Goal: Task Accomplishment & Management: Complete application form

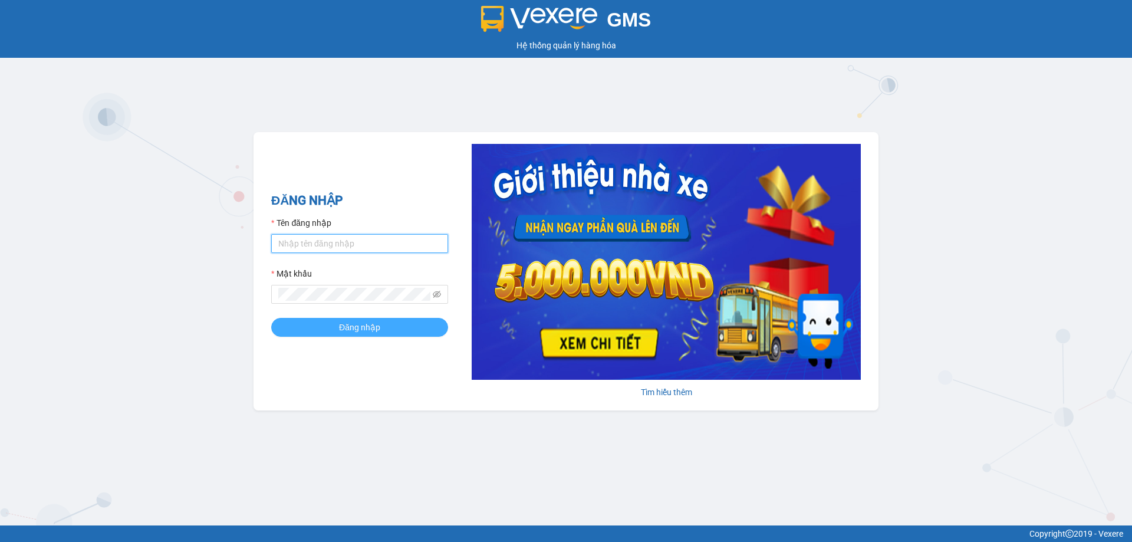
type input "vphkdinhtu.hkot"
click at [307, 320] on button "Đăng nhập" at bounding box center [359, 327] width 177 height 19
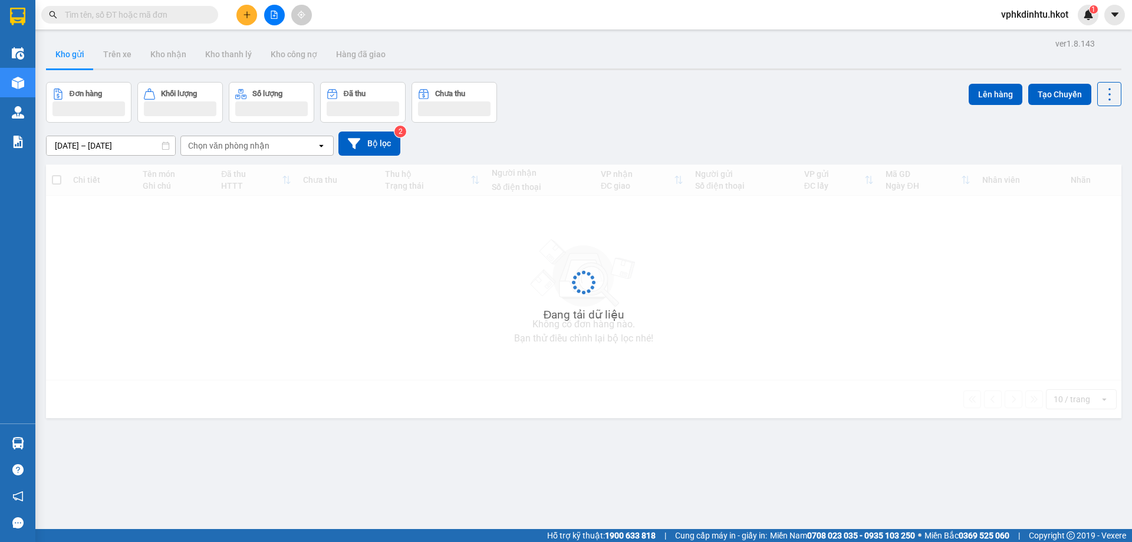
click at [94, 17] on input "text" at bounding box center [134, 14] width 139 height 13
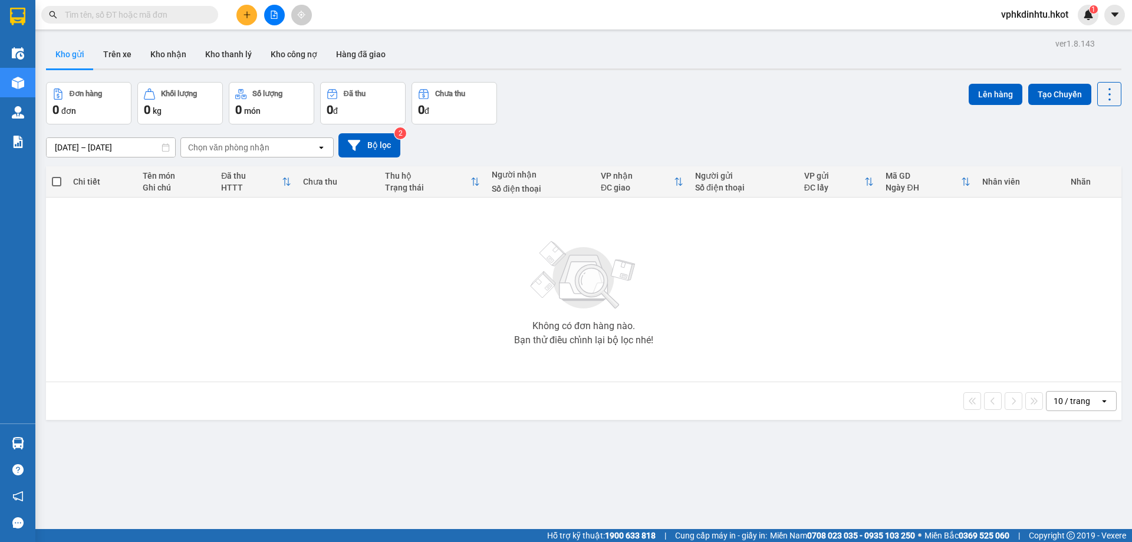
paste input "0935888021"
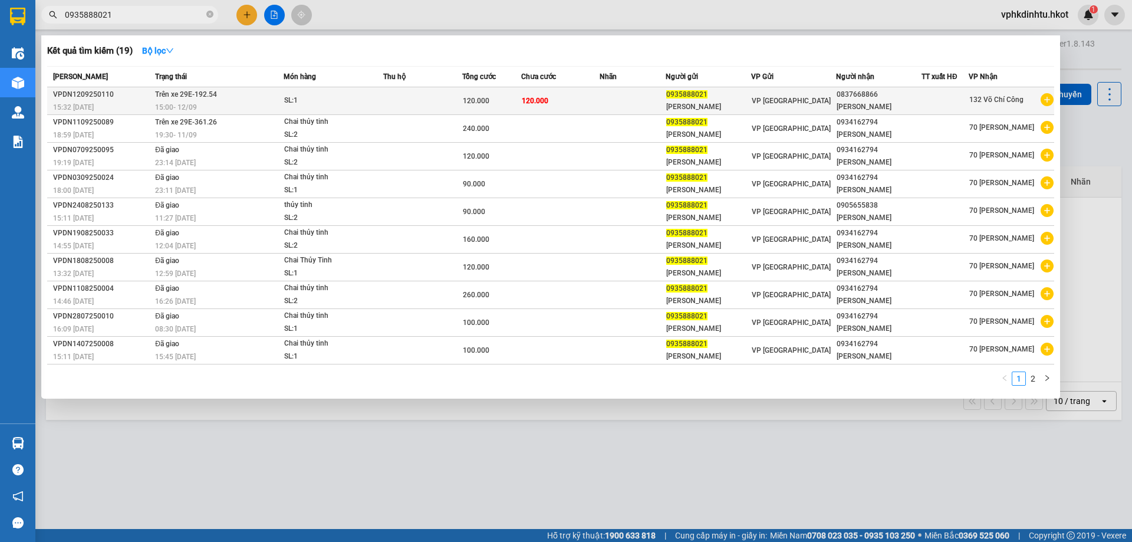
type input "0935888021"
click at [291, 105] on div "SL: 1" at bounding box center [328, 100] width 88 height 13
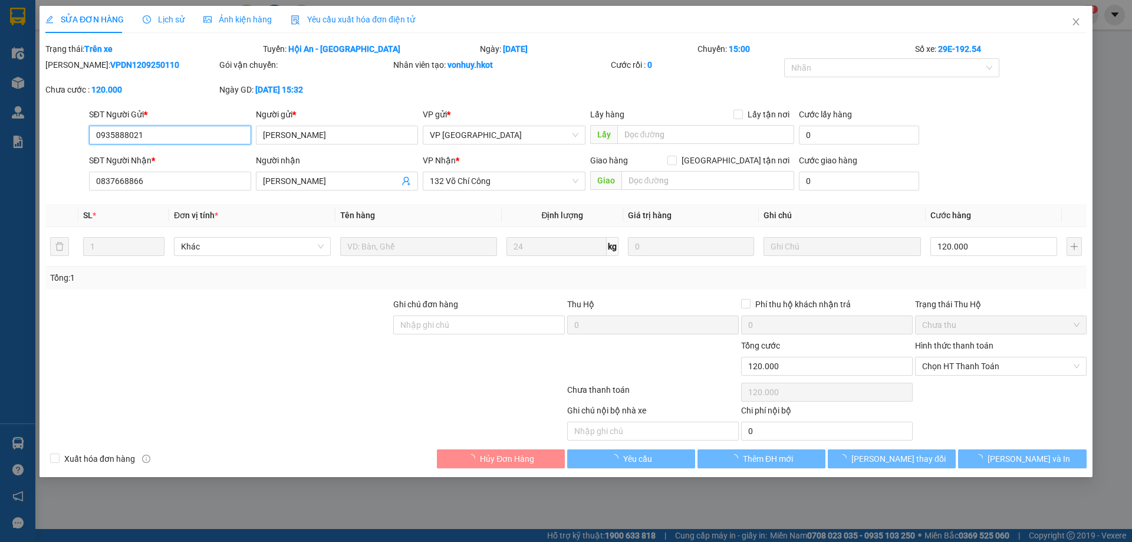
type input "0935888021"
type input "Anh Khải"
type input "0837668866"
type input "Anh Tuấn"
type input "120.000"
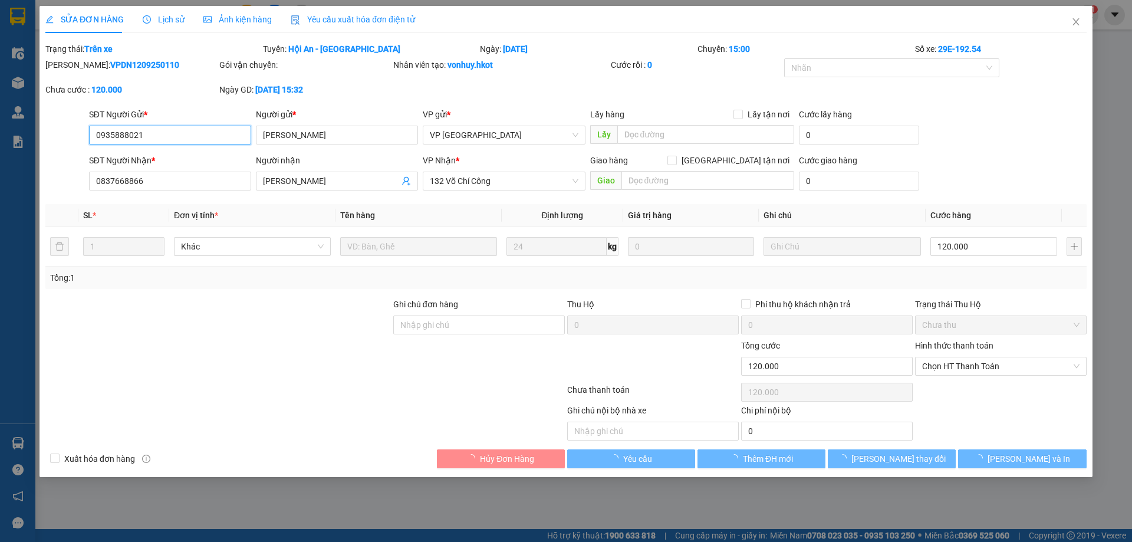
type input "120.000"
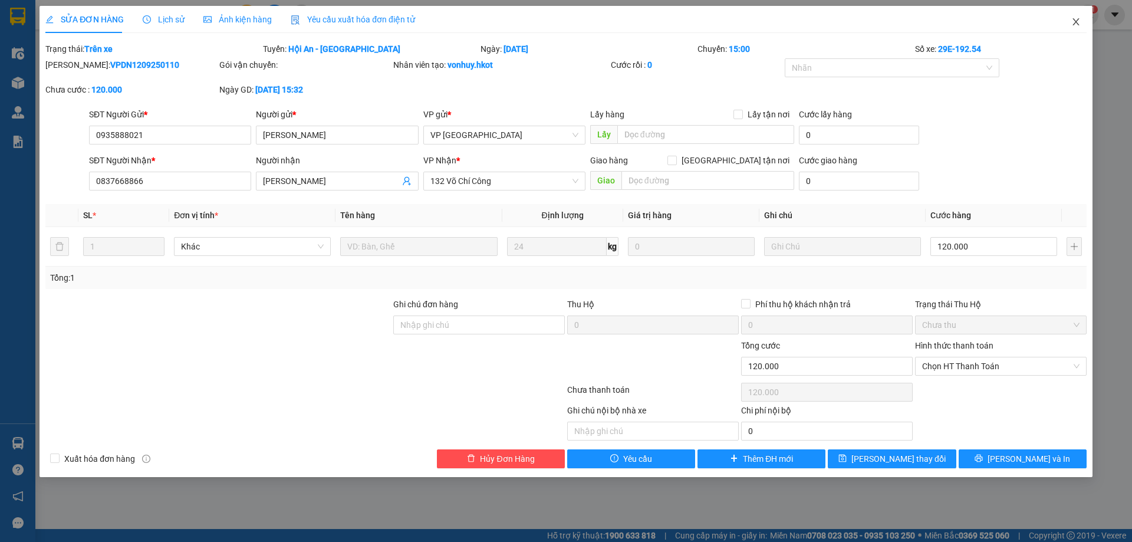
click at [1073, 27] on icon "close" at bounding box center [1075, 21] width 9 height 9
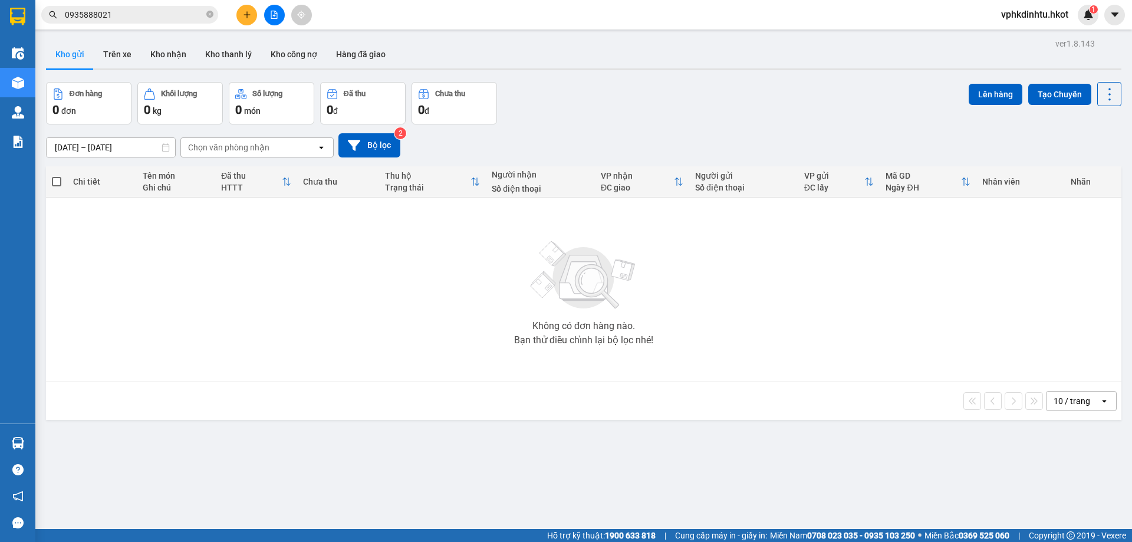
click at [137, 17] on input "0935888021" at bounding box center [134, 14] width 139 height 13
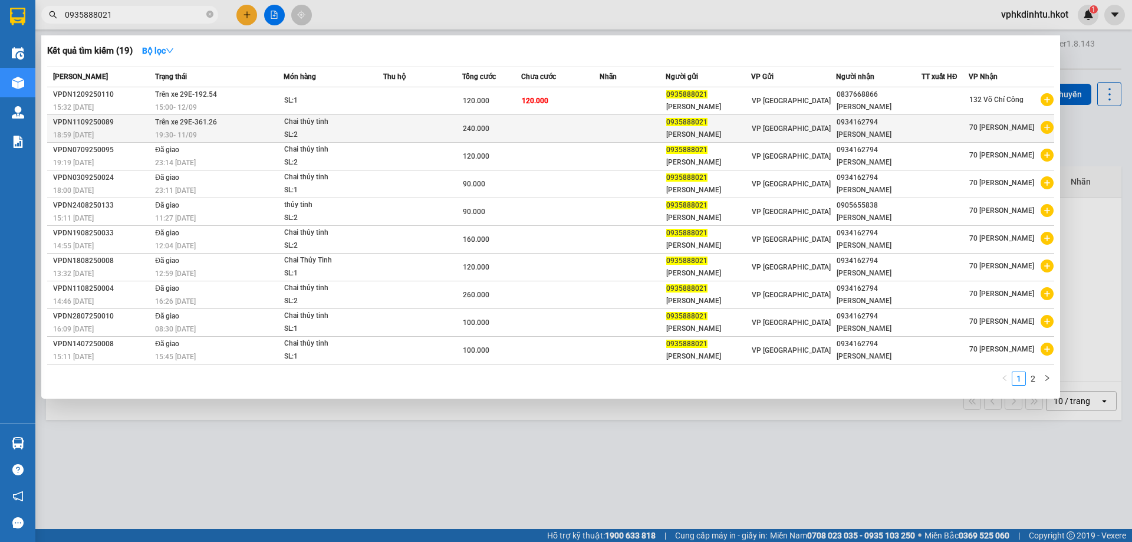
click at [691, 121] on span "0935888021" at bounding box center [686, 122] width 41 height 8
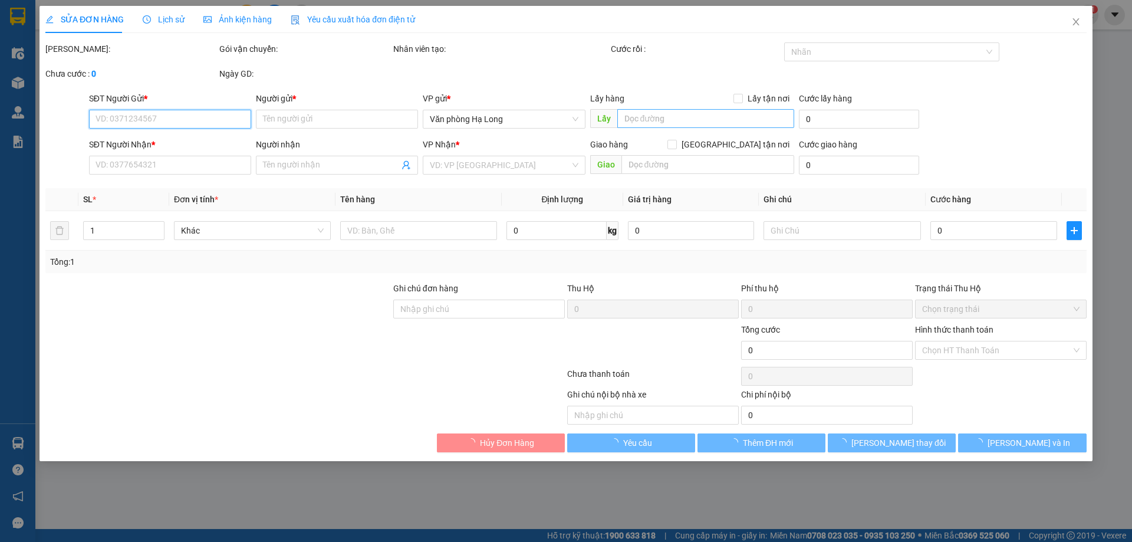
type input "0935888021"
type input "Anh Khải"
type input "0934162794"
type input "Kim Anh"
type input "240.000"
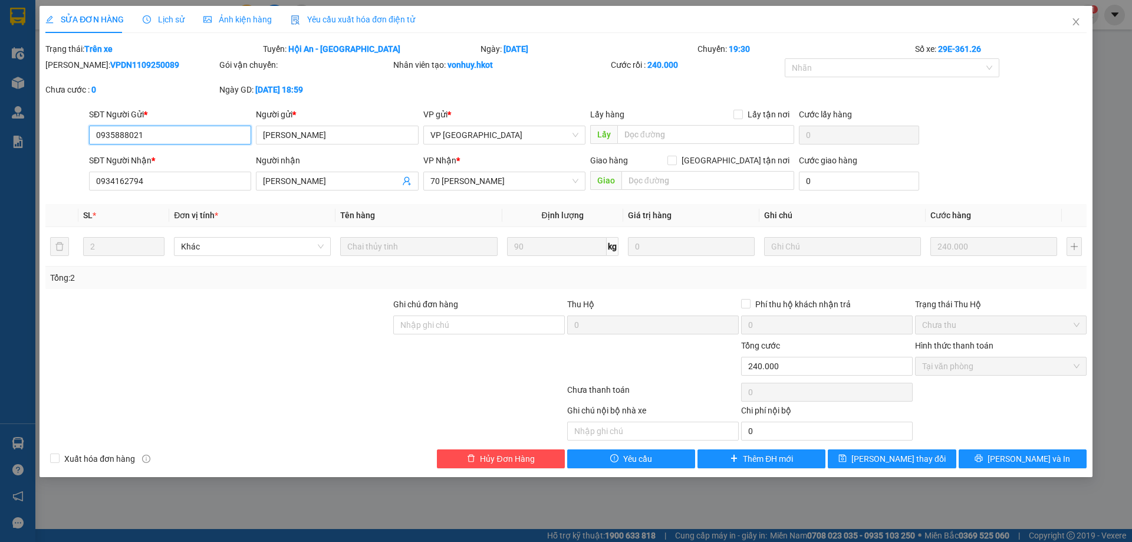
drag, startPoint x: 153, startPoint y: 136, endPoint x: 87, endPoint y: 135, distance: 66.6
click at [87, 135] on div "SĐT Người Gửi * 0935888021 0935888021" at bounding box center [170, 128] width 167 height 41
